Goal: Transaction & Acquisition: Purchase product/service

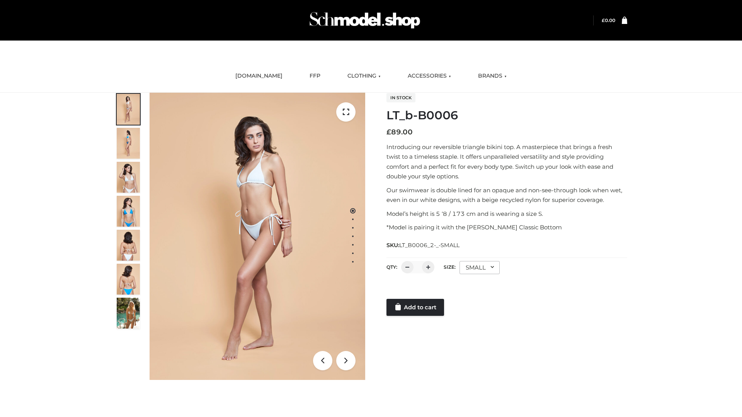
click at [416, 308] on link "Add to cart" at bounding box center [416, 307] width 58 height 17
